Goal: Information Seeking & Learning: Check status

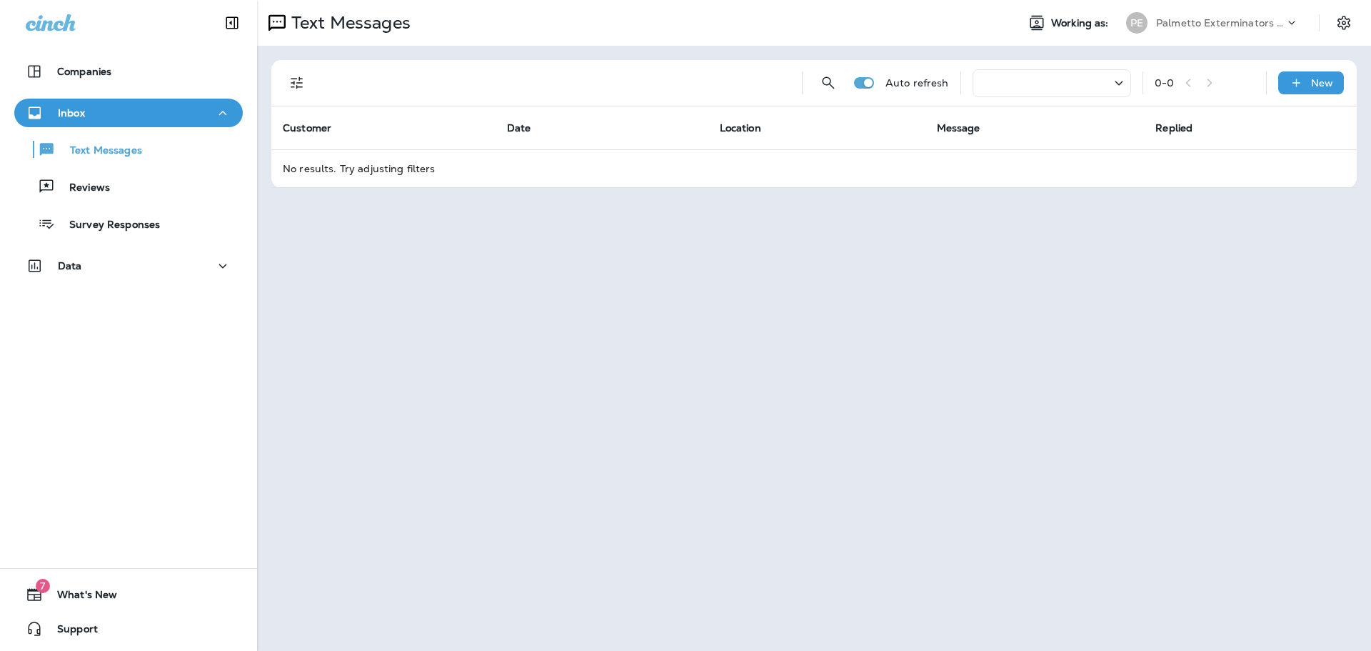
click at [1222, 29] on div "Palmetto Exterminators LLC" at bounding box center [1220, 22] width 129 height 21
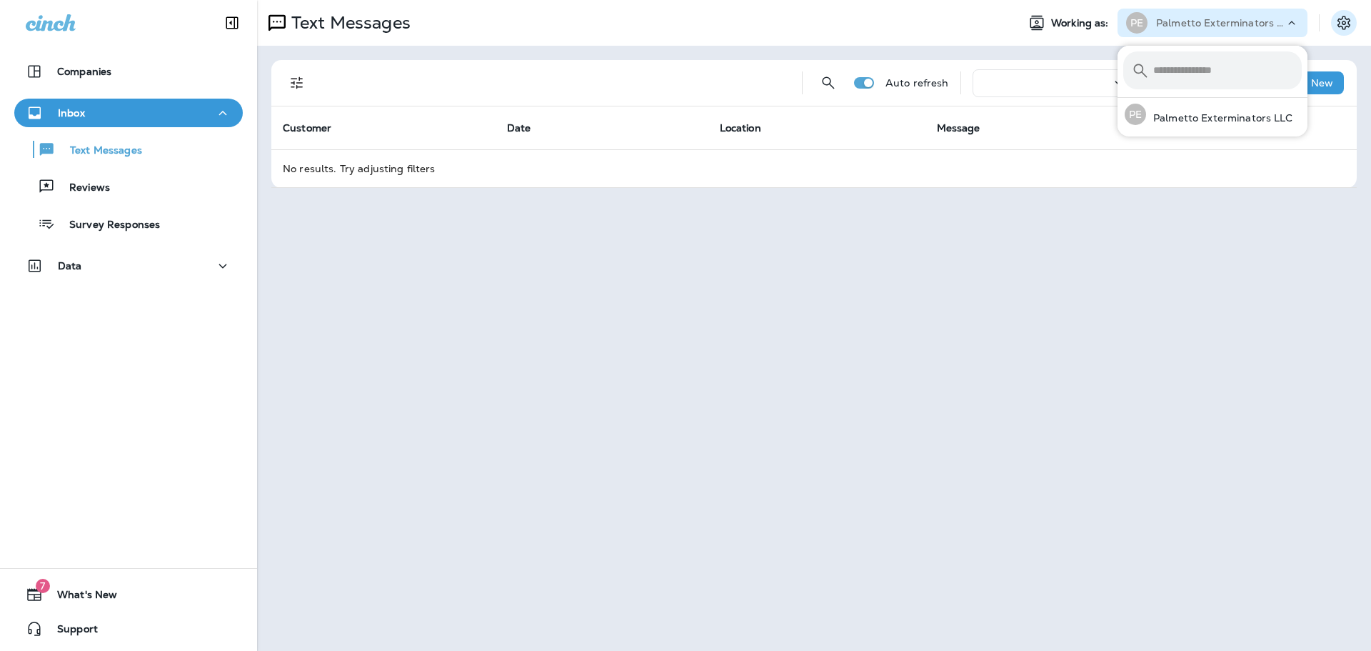
click at [1351, 23] on icon "Settings" at bounding box center [1344, 22] width 17 height 17
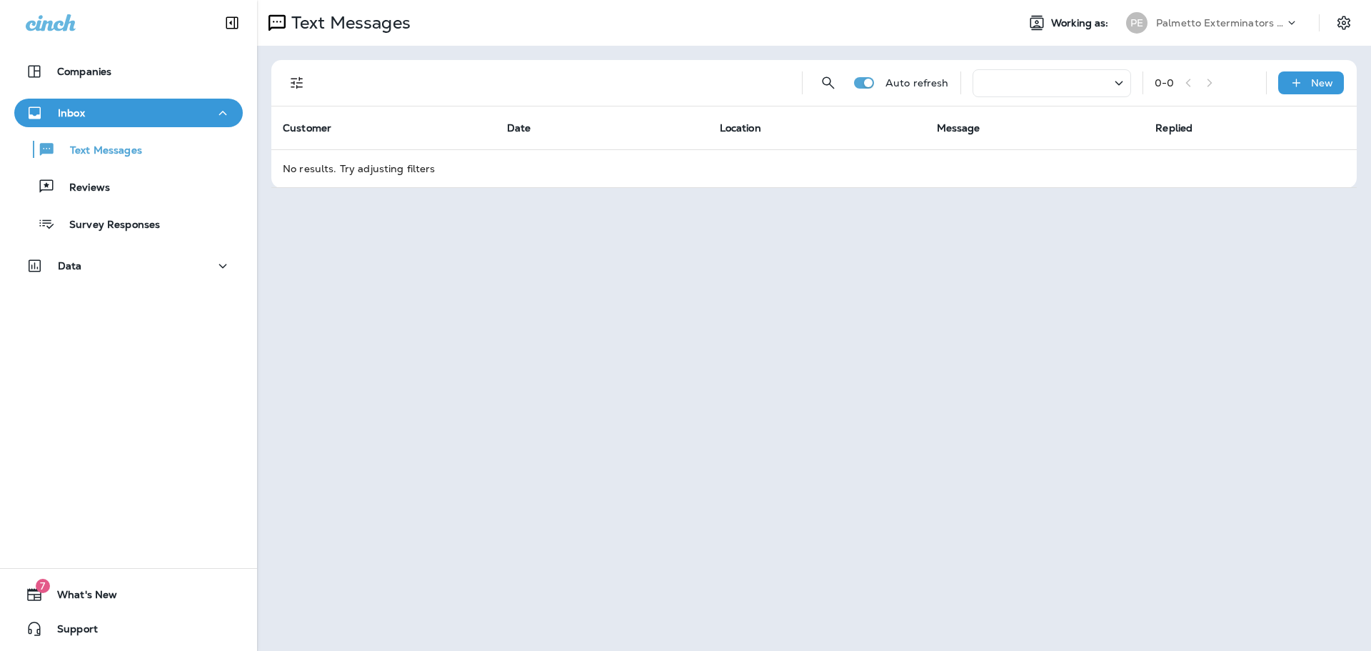
click at [300, 73] on button "Filters" at bounding box center [297, 83] width 29 height 29
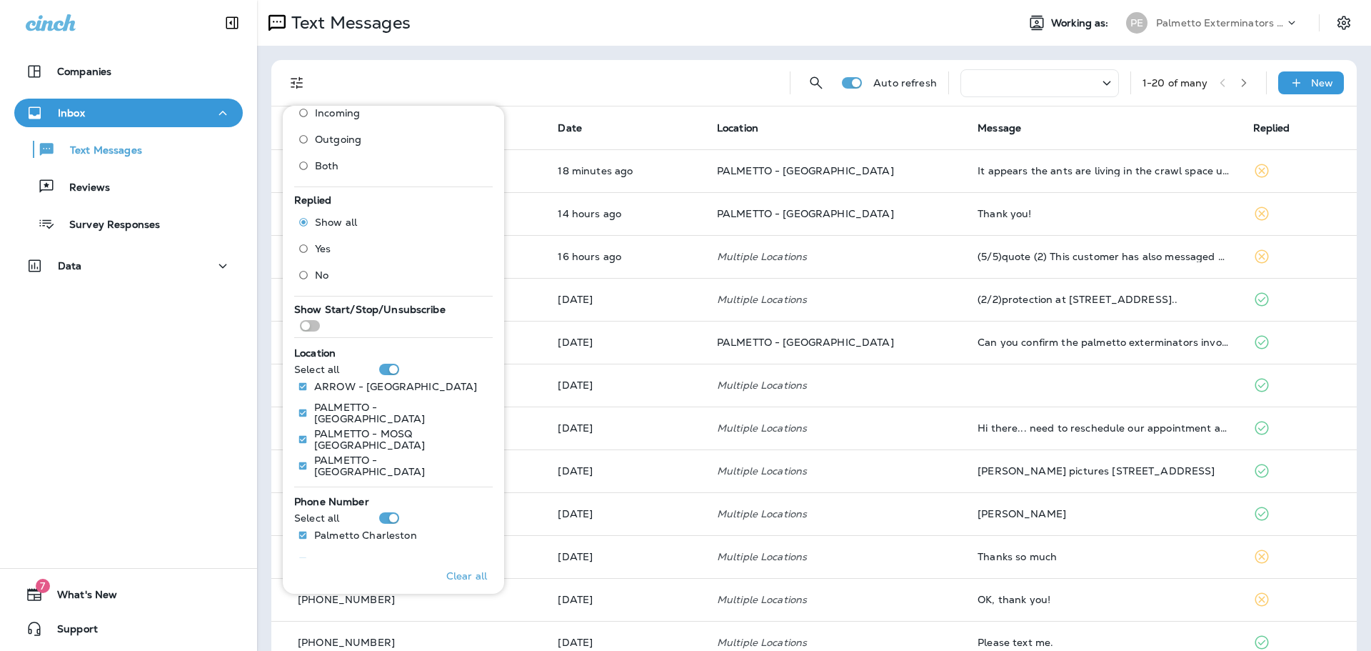
scroll to position [88, 0]
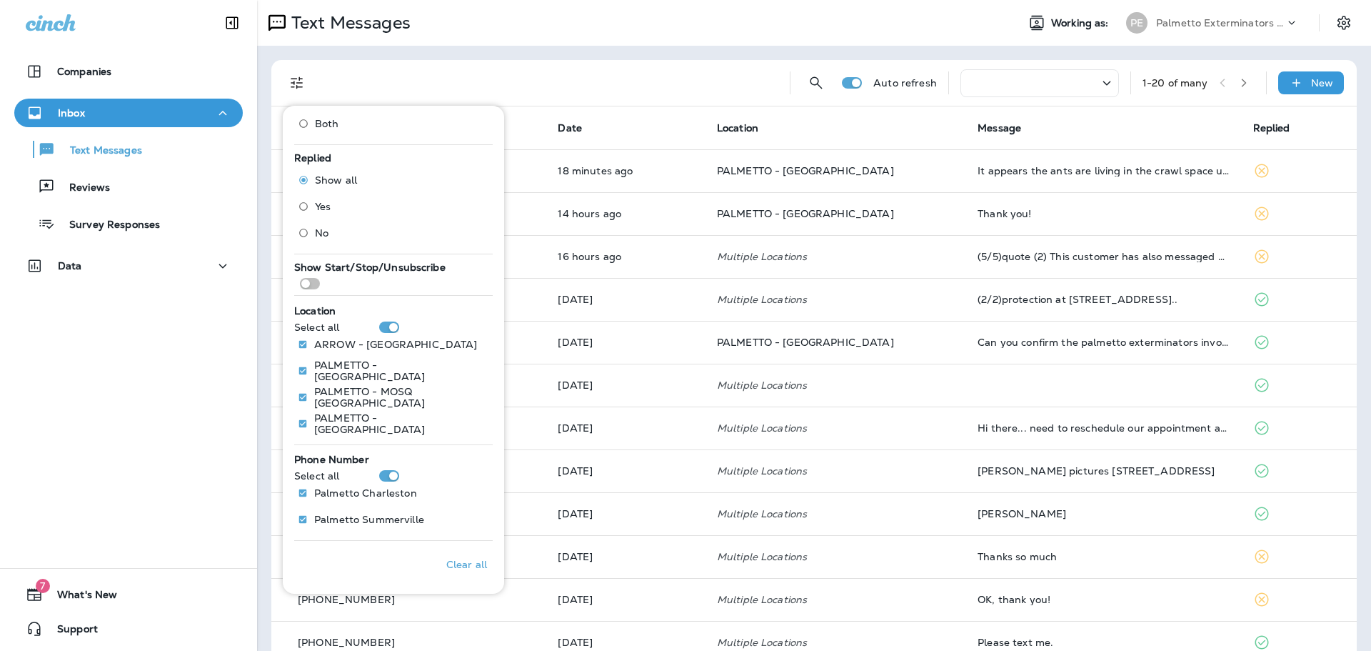
click at [118, 405] on div "Companies Inbox Text Messages Reviews Survey Responses Data 7 What's New Support" at bounding box center [128, 325] width 257 height 651
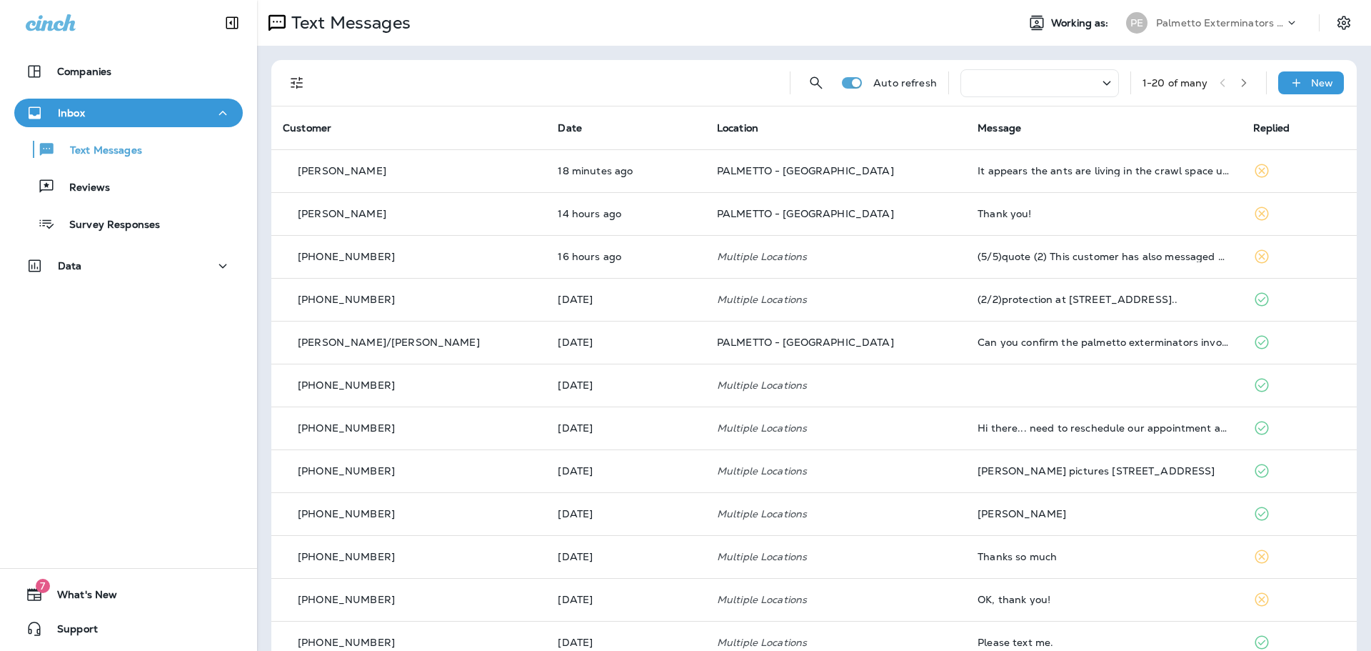
click at [1068, 92] on div at bounding box center [1040, 83] width 159 height 28
click at [1008, 81] on div at bounding box center [1040, 83] width 159 height 28
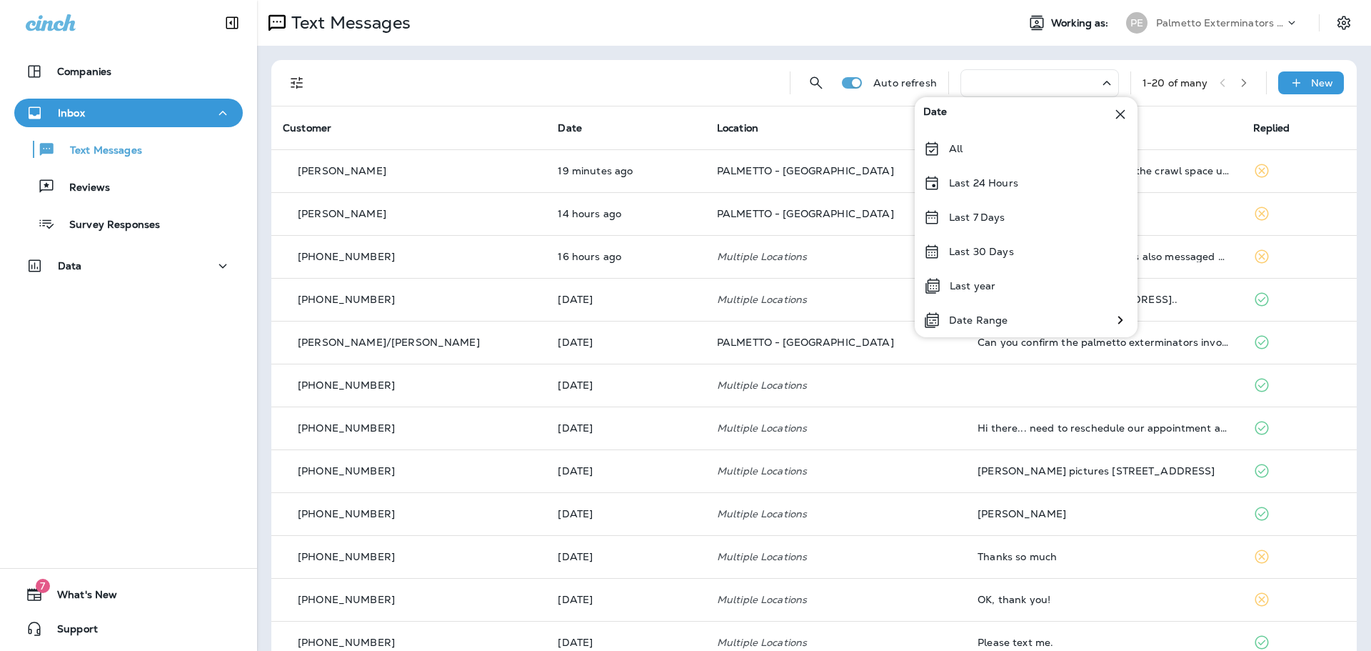
click at [788, 33] on div "Text Messages" at bounding box center [631, 23] width 748 height 29
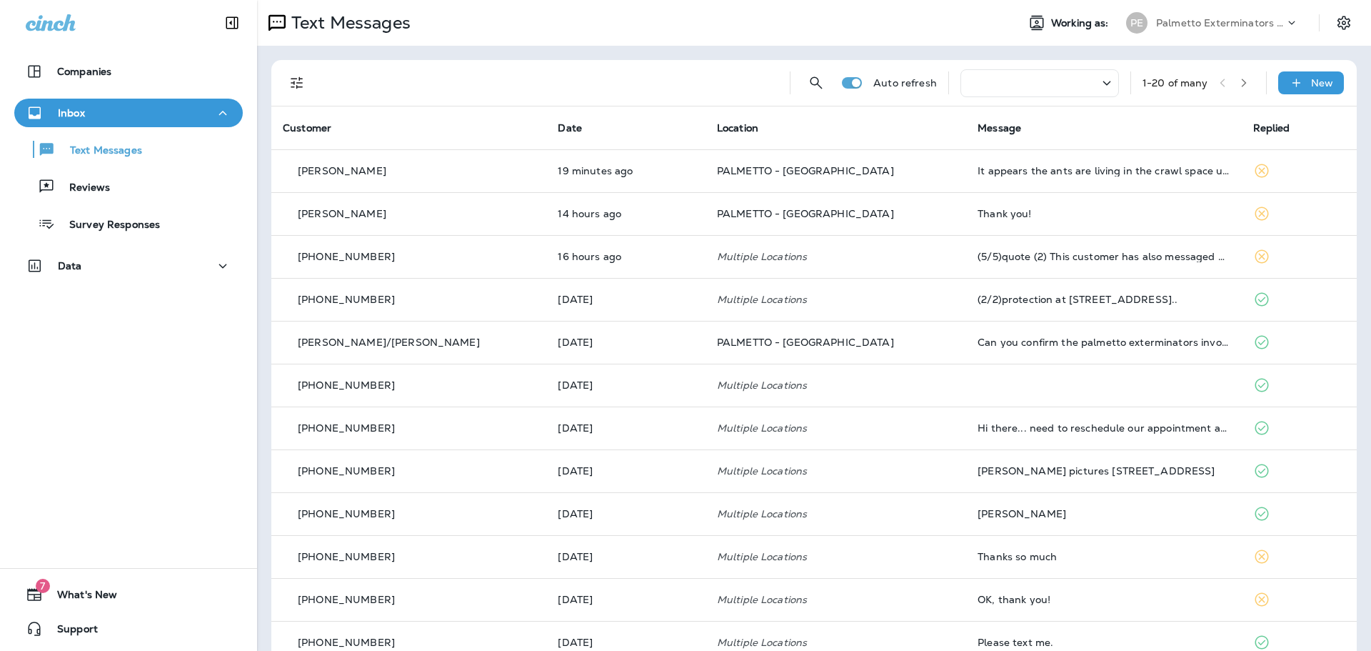
click at [823, 83] on div "Auto refresh 1 - 20 of many New" at bounding box center [817, 83] width 1068 height 46
click at [810, 84] on icon "Search Messages" at bounding box center [816, 82] width 17 height 17
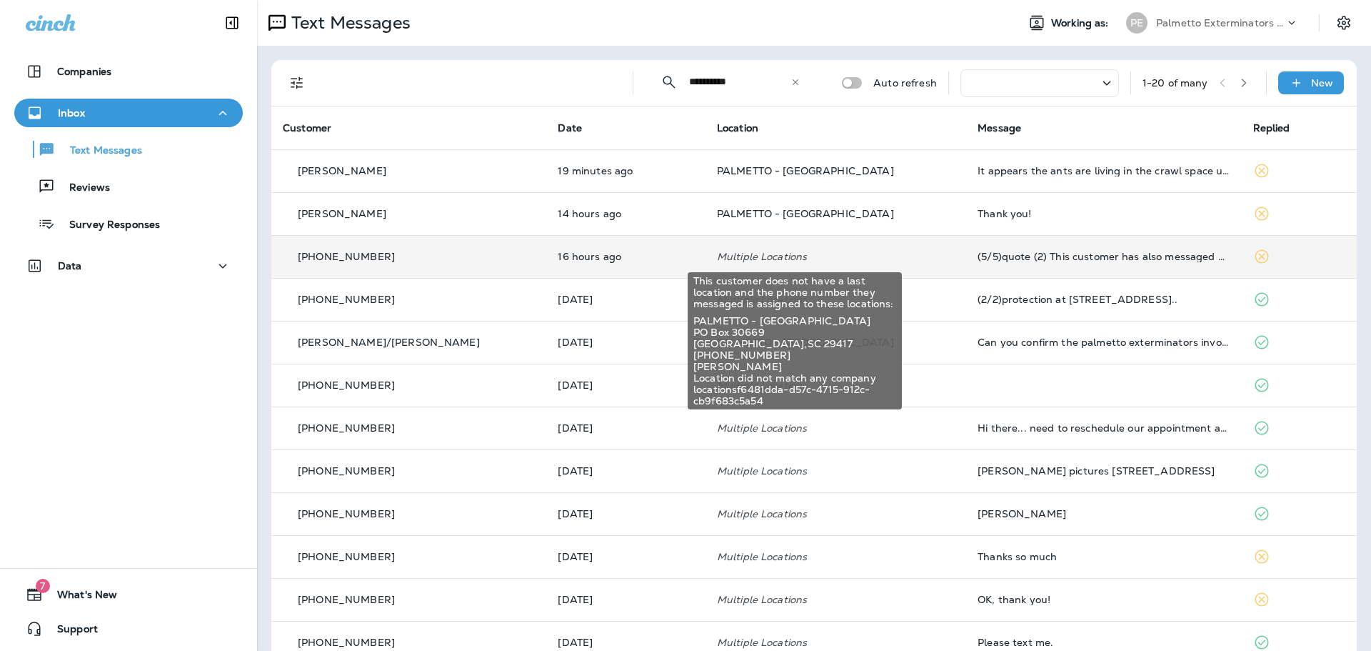
type input "**********"
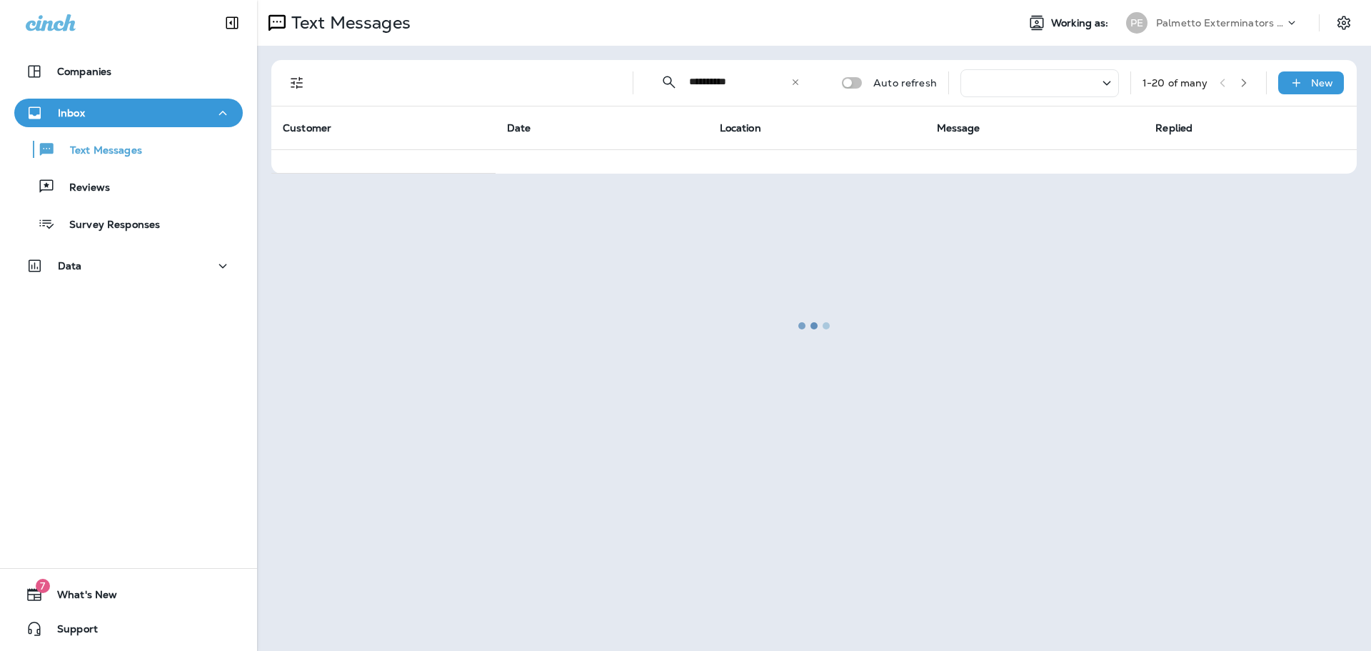
click at [768, 73] on div at bounding box center [814, 325] width 1111 height 648
